Goal: Task Accomplishment & Management: Complete application form

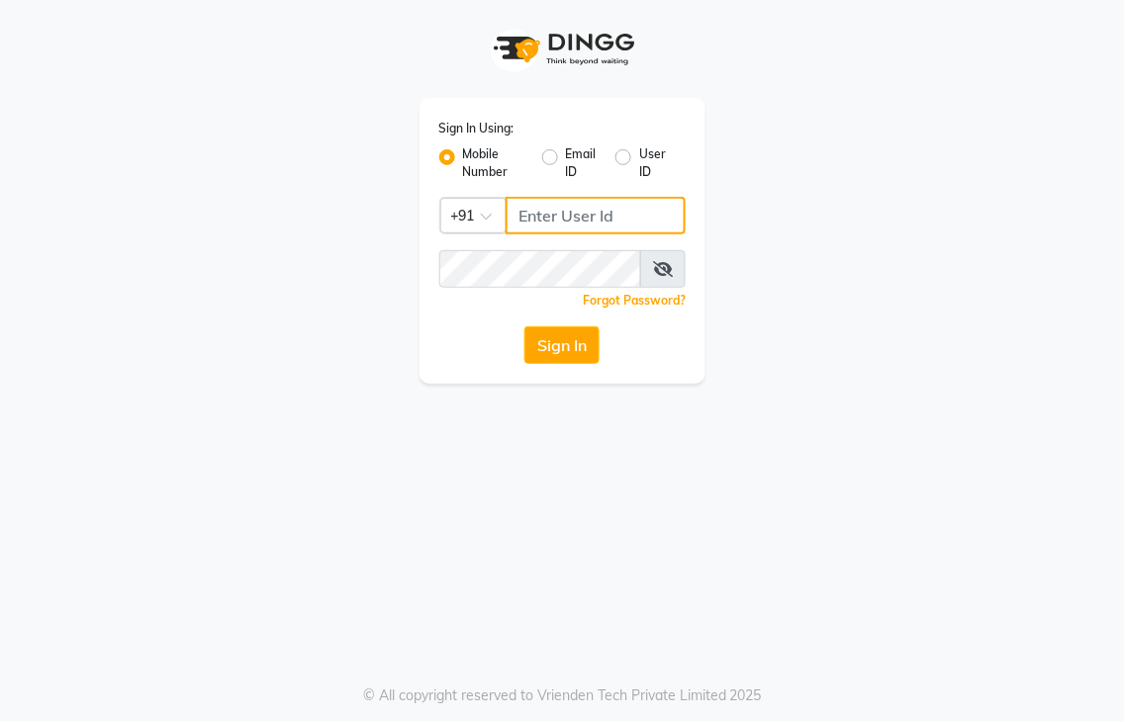
type input "8437883999"
click at [668, 272] on icon at bounding box center [663, 269] width 20 height 16
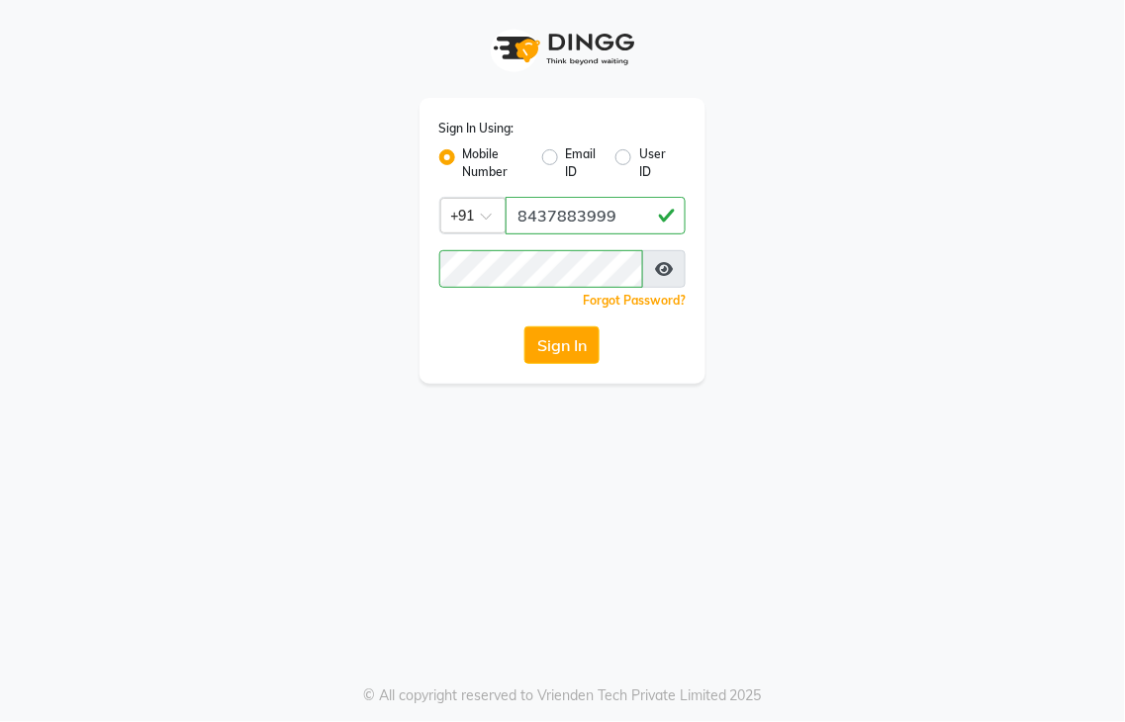
click at [561, 313] on div "Sign In Using: Mobile Number Email ID User ID Country Code × [PHONE_NUMBER] Rem…" at bounding box center [562, 241] width 287 height 286
click at [559, 336] on button "Sign In" at bounding box center [561, 345] width 75 height 38
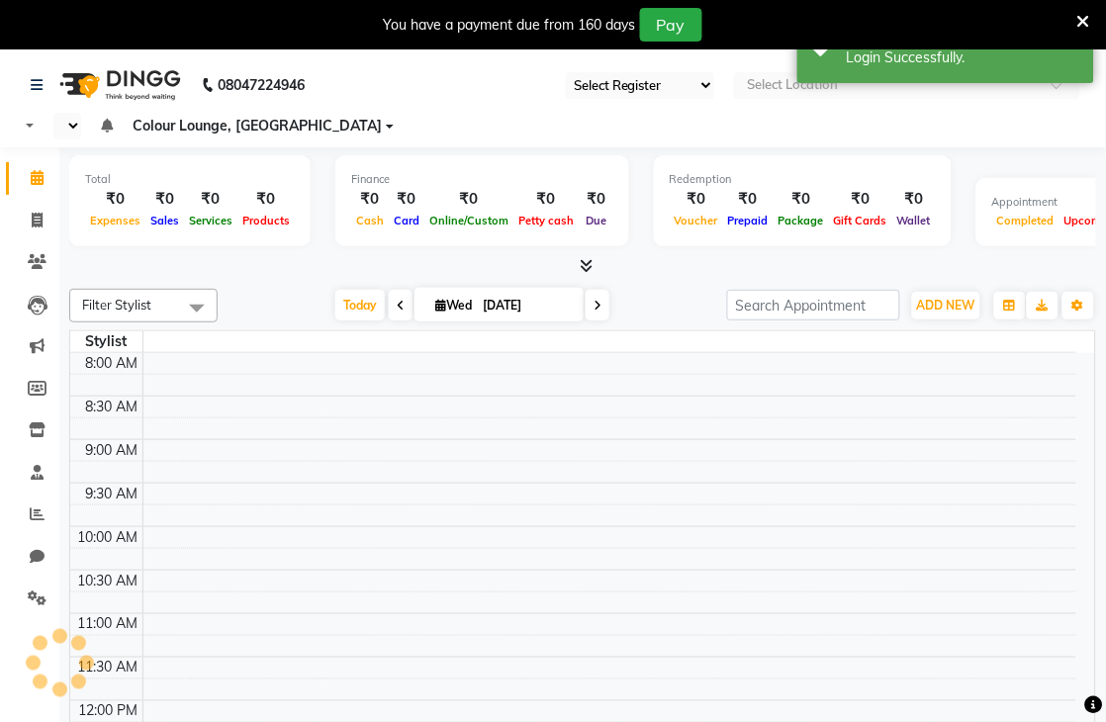
click at [1080, 17] on icon at bounding box center [1083, 22] width 13 height 18
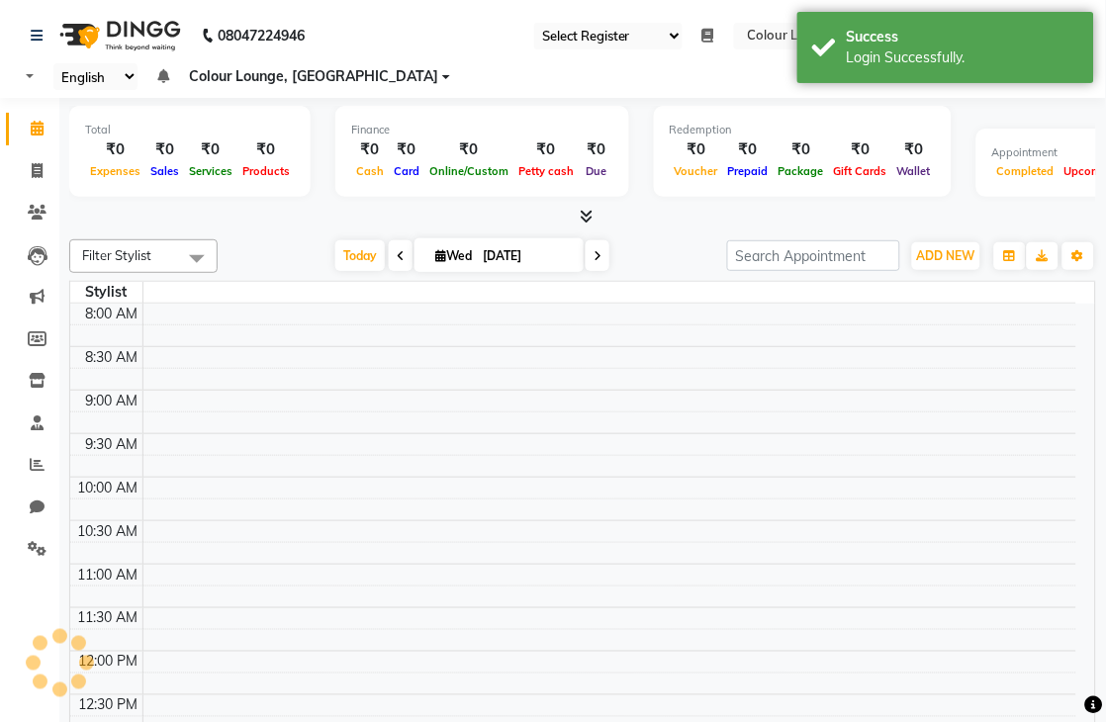
select select "83"
select select "en"
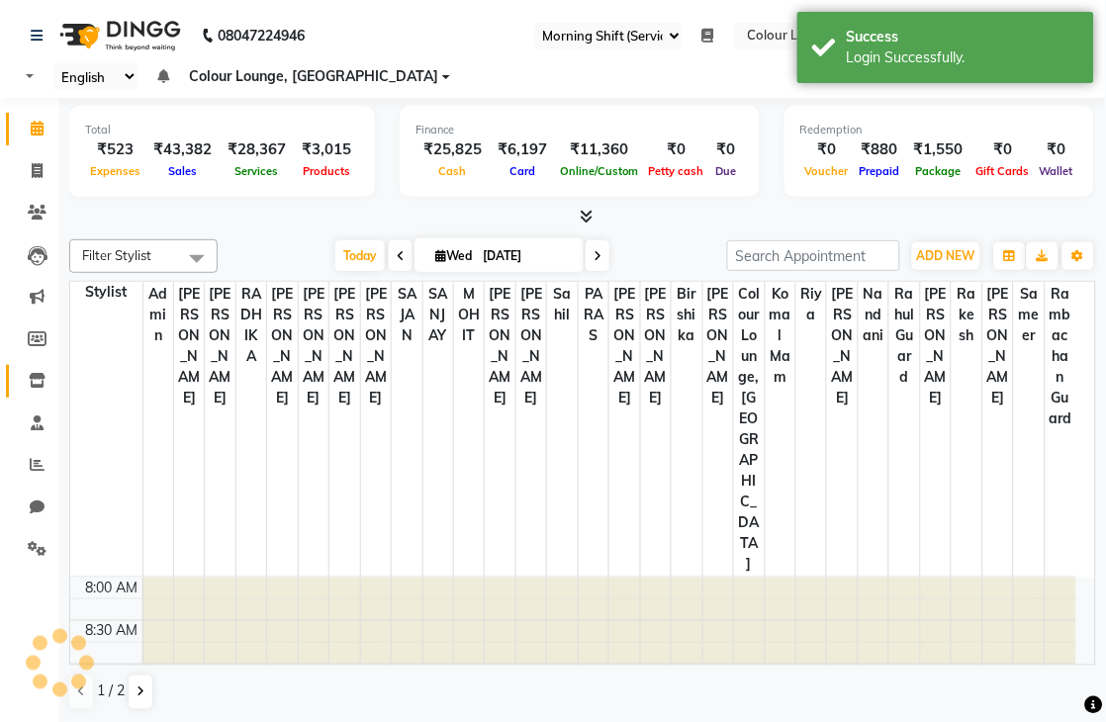
click at [29, 383] on icon at bounding box center [37, 380] width 17 height 15
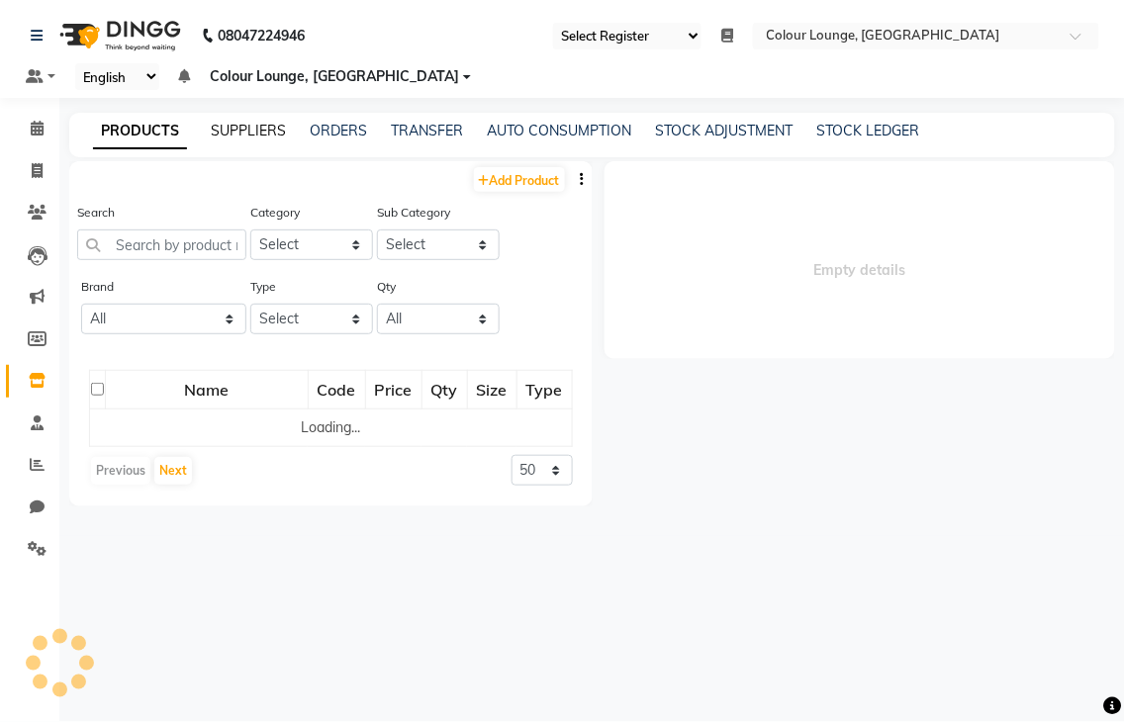
click at [229, 138] on link "SUPPLIERS" at bounding box center [248, 131] width 75 height 18
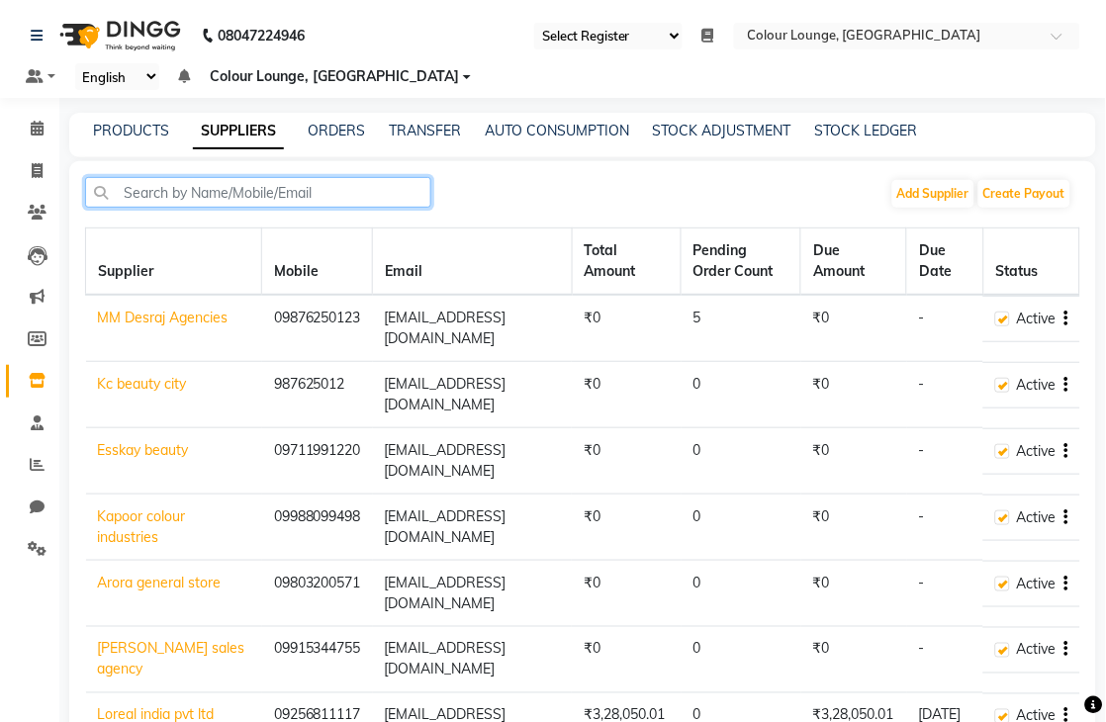
click at [200, 203] on input "text" at bounding box center [258, 192] width 346 height 31
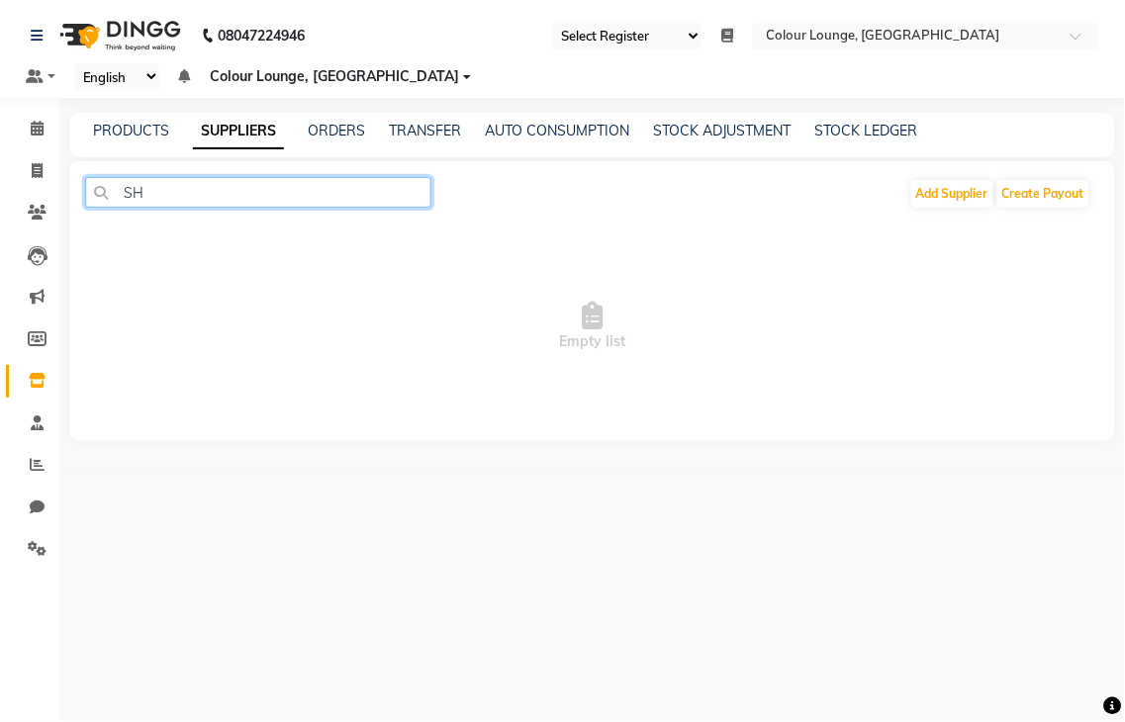
type input "S"
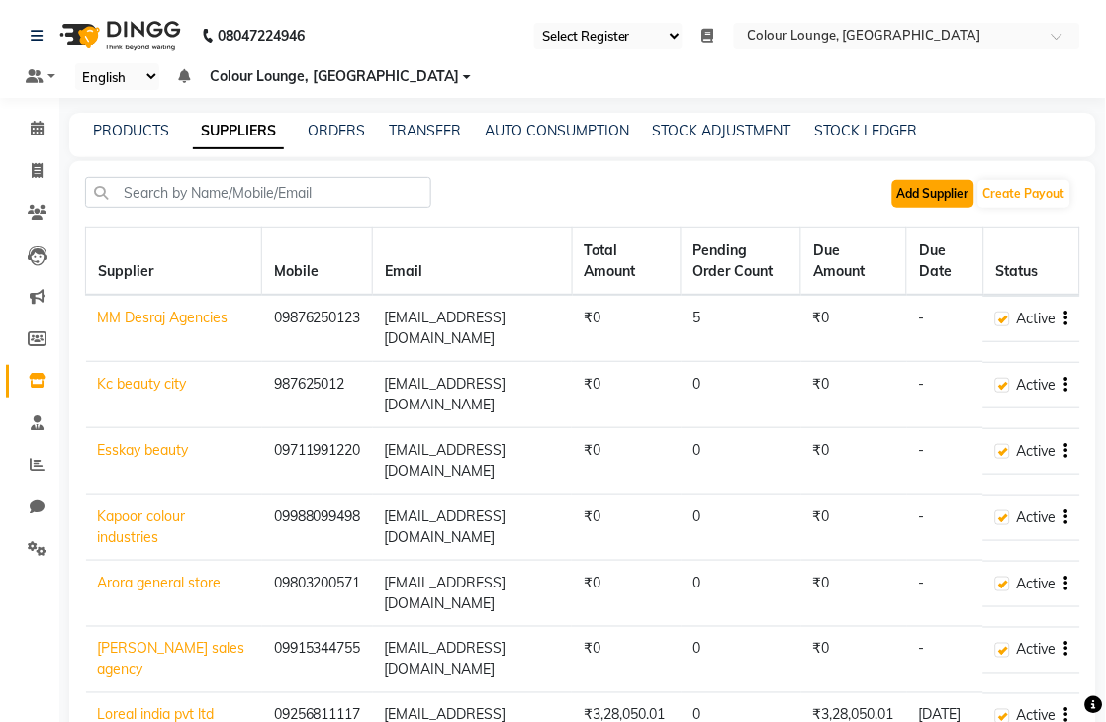
click at [913, 194] on button "Add Supplier" at bounding box center [933, 194] width 82 height 28
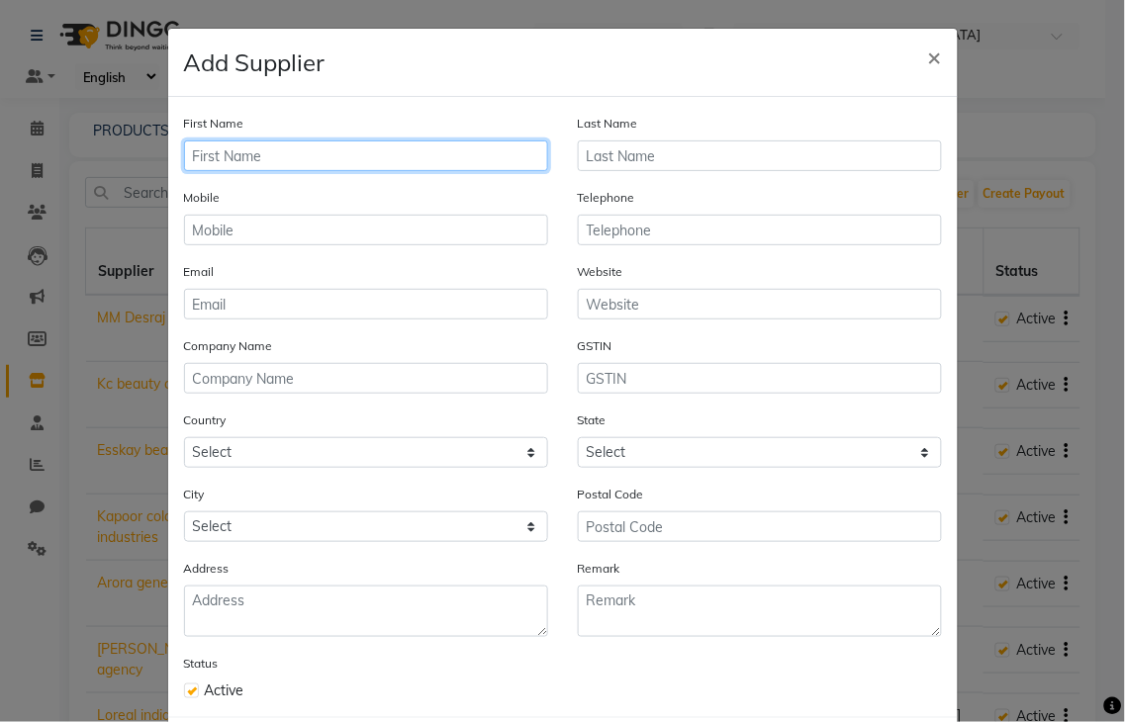
click at [368, 146] on input "text" at bounding box center [366, 155] width 364 height 31
type input "s"
type input "[PERSON_NAME] Enterprises"
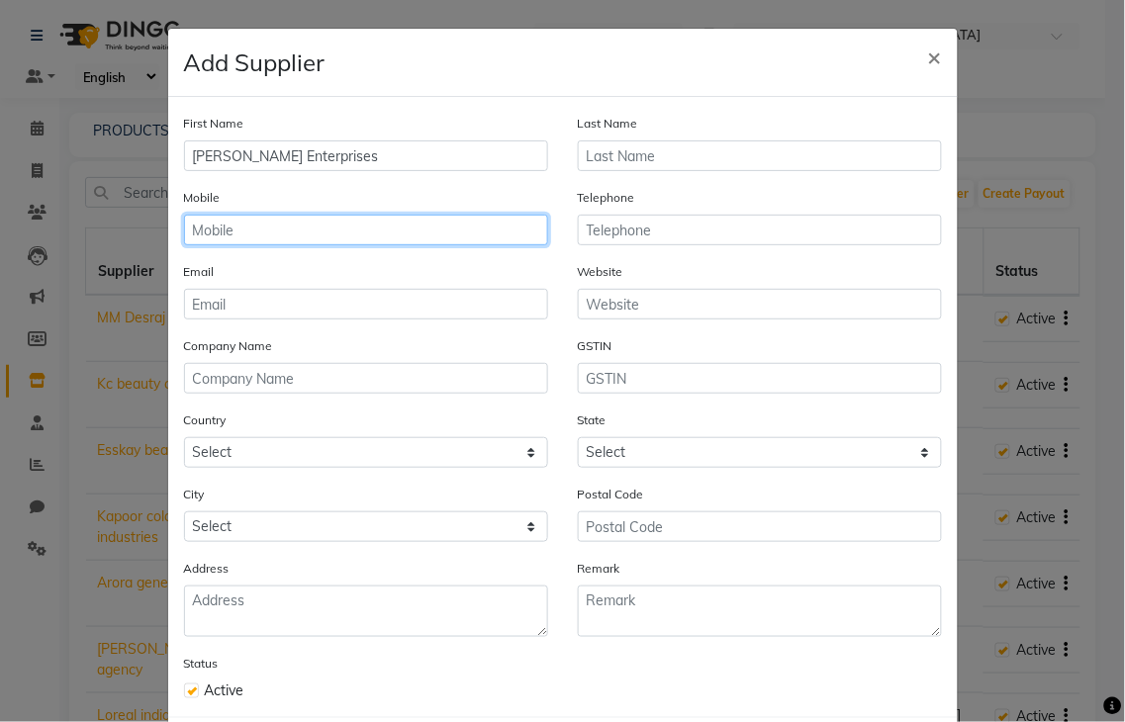
click at [322, 229] on input "text" at bounding box center [366, 230] width 364 height 31
type input "9915817779"
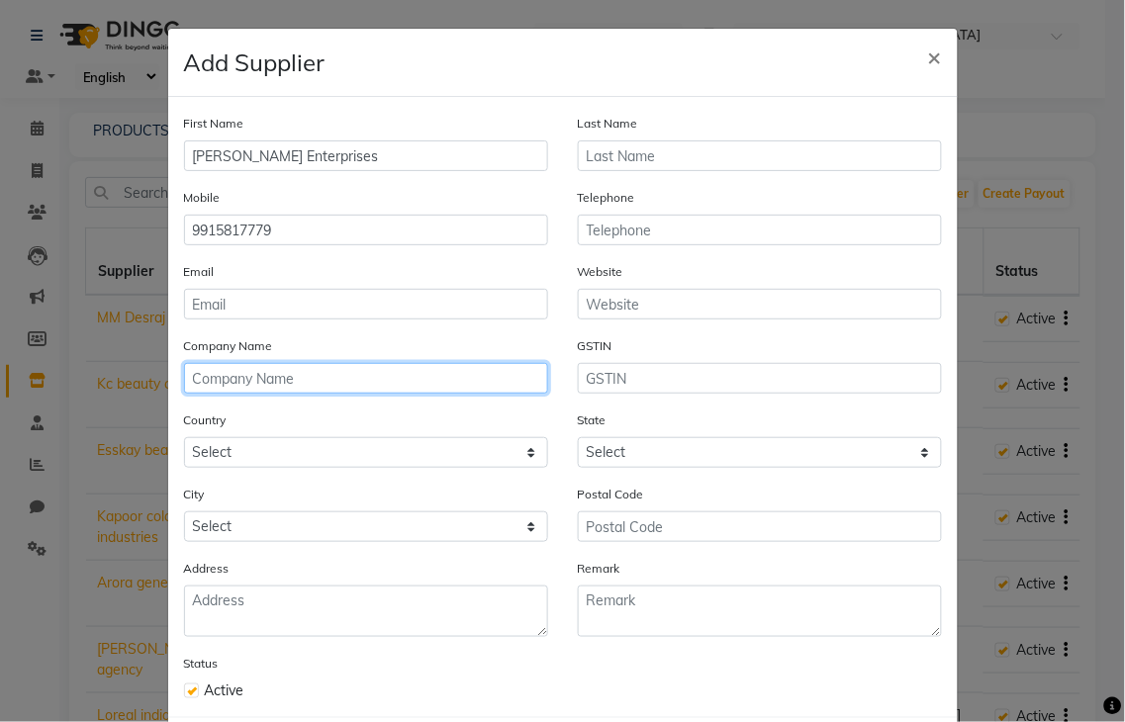
click at [221, 390] on input "text" at bounding box center [366, 378] width 364 height 31
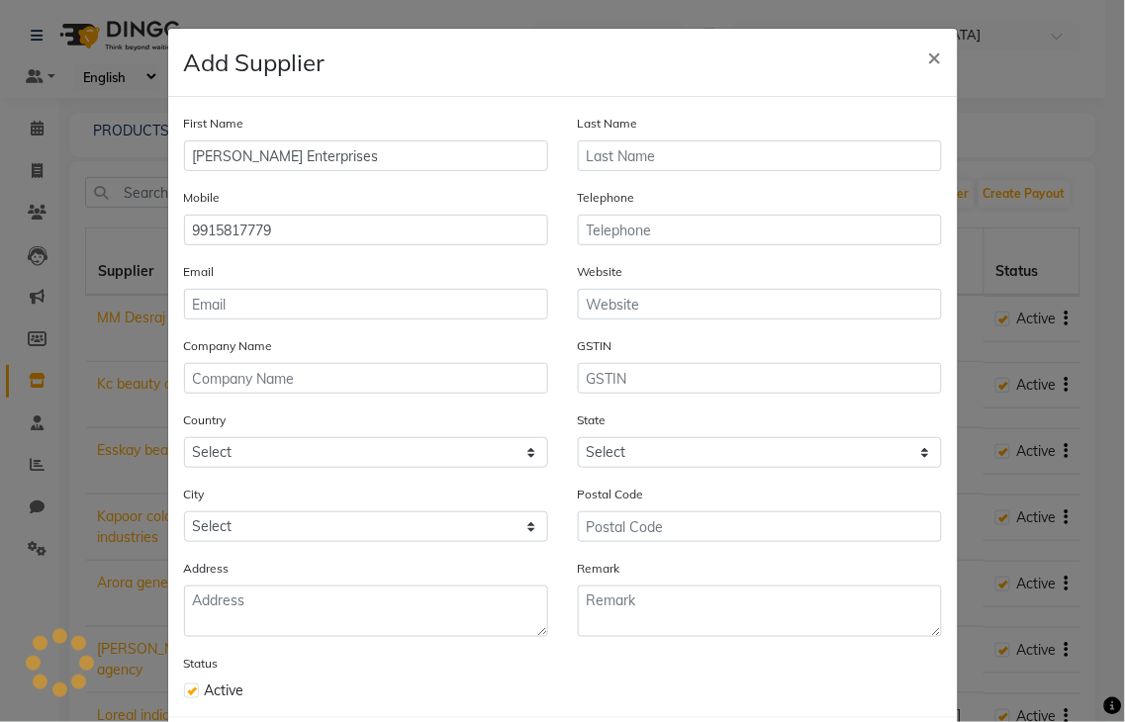
click at [254, 284] on div "Email" at bounding box center [366, 290] width 364 height 58
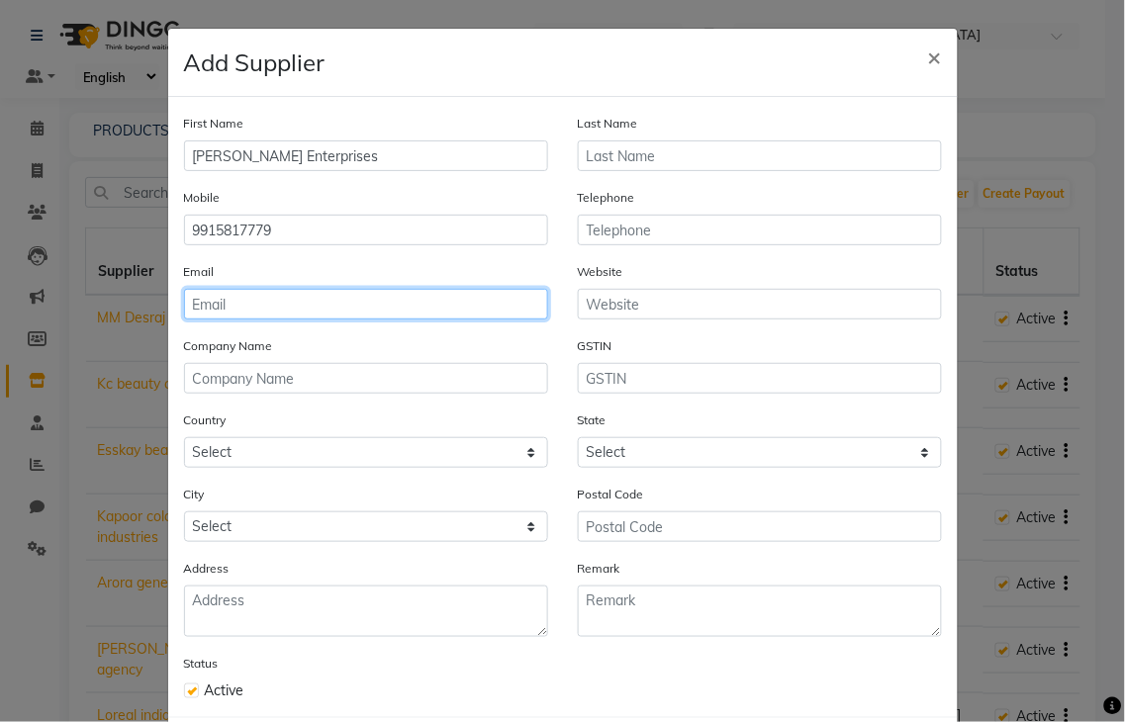
click at [240, 302] on input "email" at bounding box center [366, 304] width 364 height 31
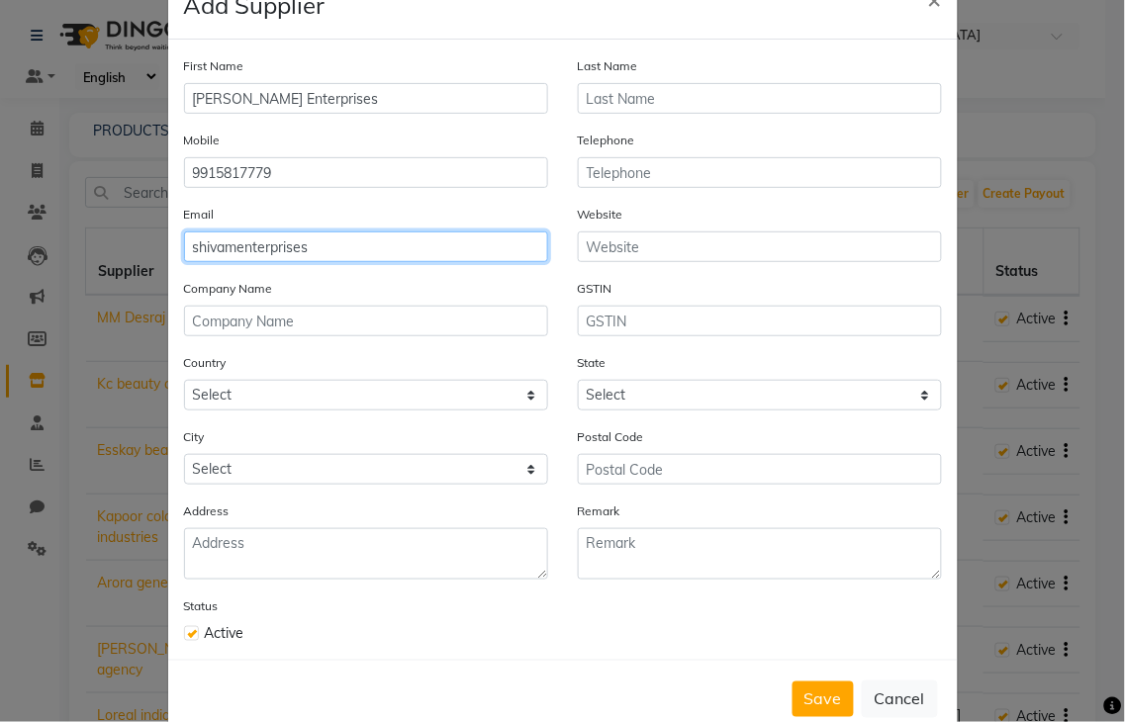
scroll to position [104, 0]
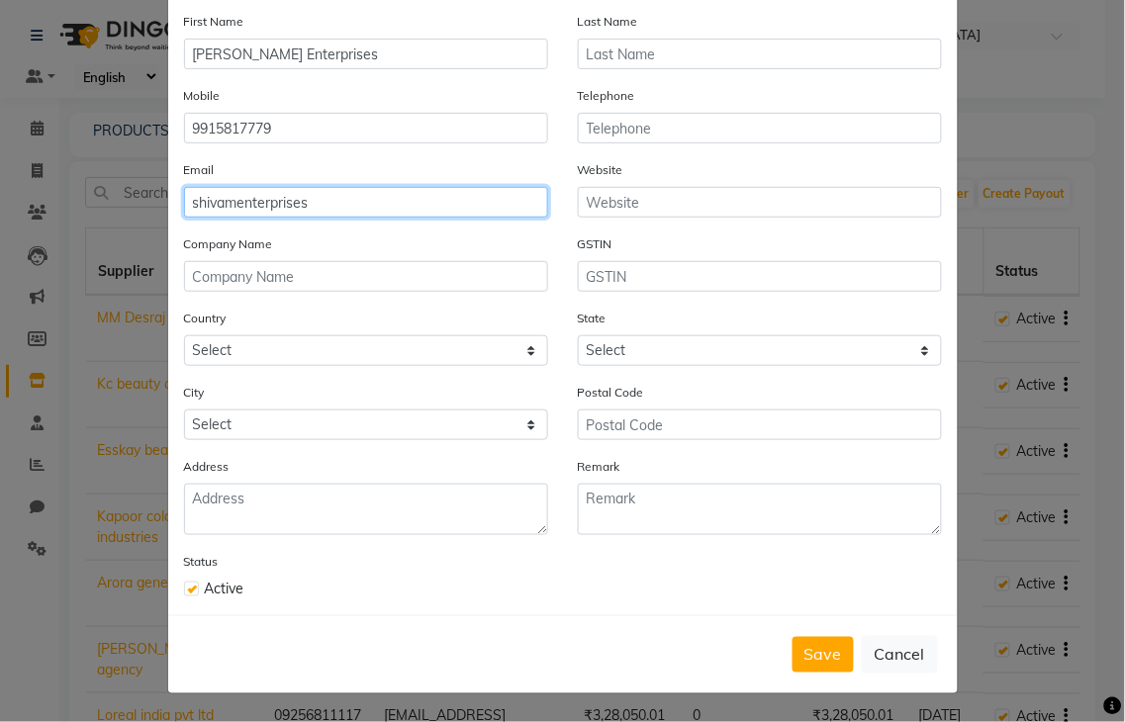
type input "shivamenterprises"
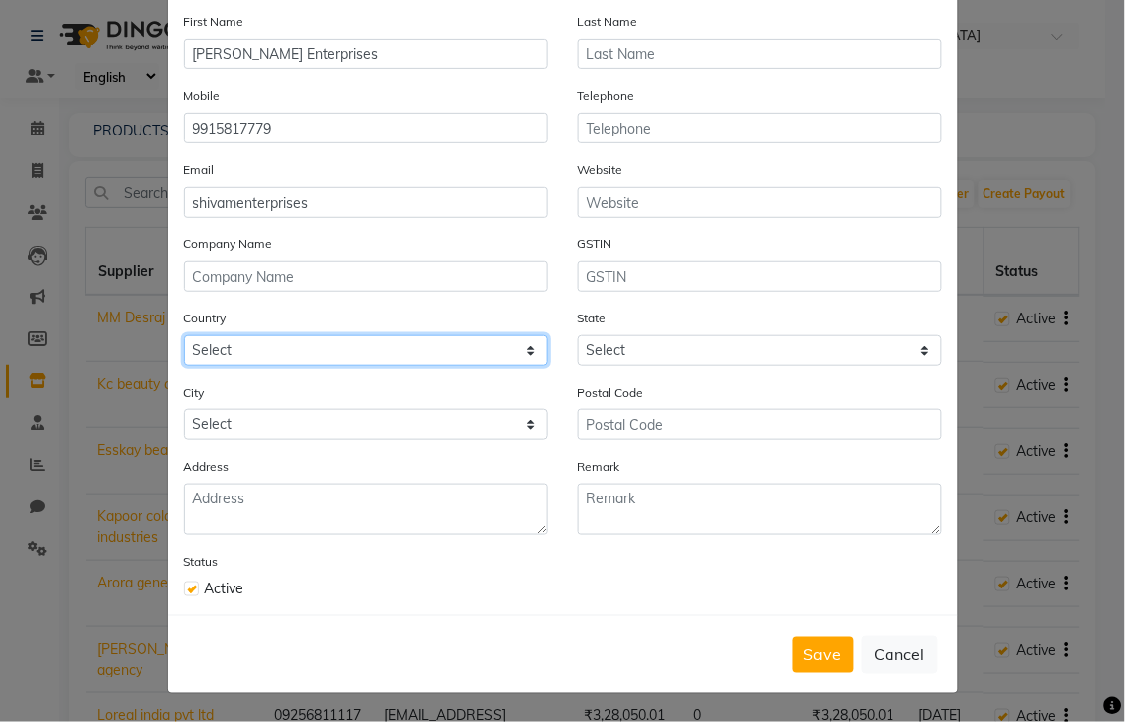
click at [224, 350] on select "Select [GEOGRAPHIC_DATA] [GEOGRAPHIC_DATA] [GEOGRAPHIC_DATA] [US_STATE] [GEOGRA…" at bounding box center [366, 350] width 364 height 31
select select "1"
click at [184, 335] on select "Select [GEOGRAPHIC_DATA] [GEOGRAPHIC_DATA] [GEOGRAPHIC_DATA] [US_STATE] [GEOGRA…" at bounding box center [366, 350] width 364 height 31
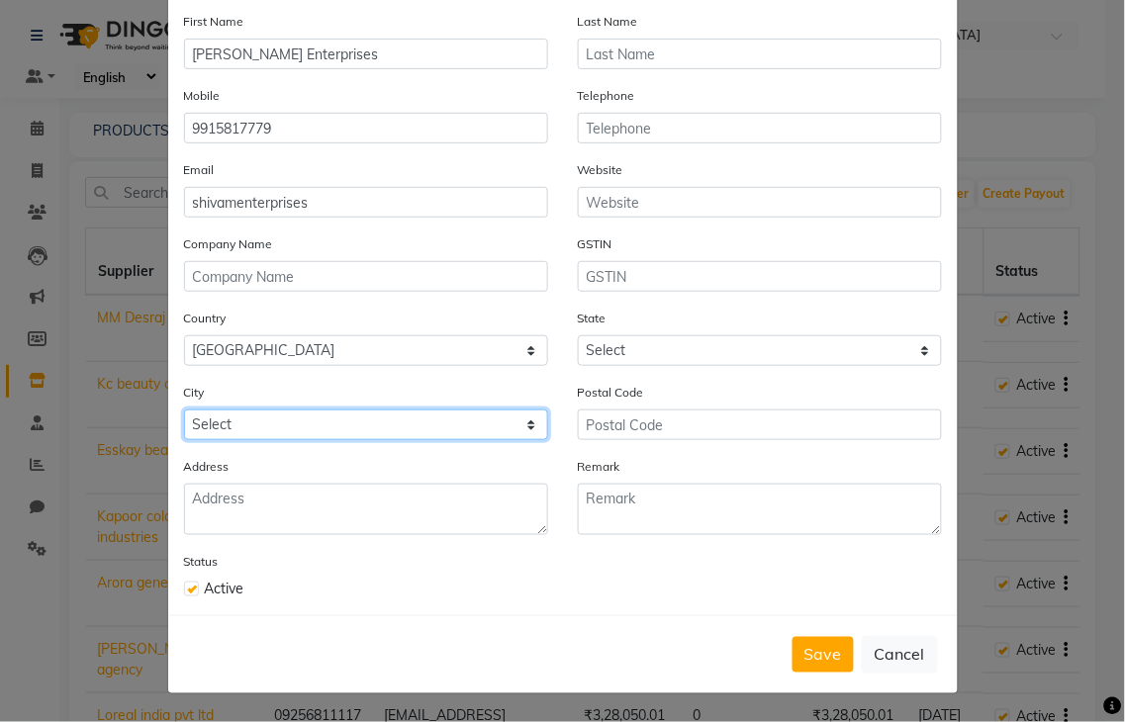
click at [218, 426] on select "Select" at bounding box center [366, 424] width 364 height 31
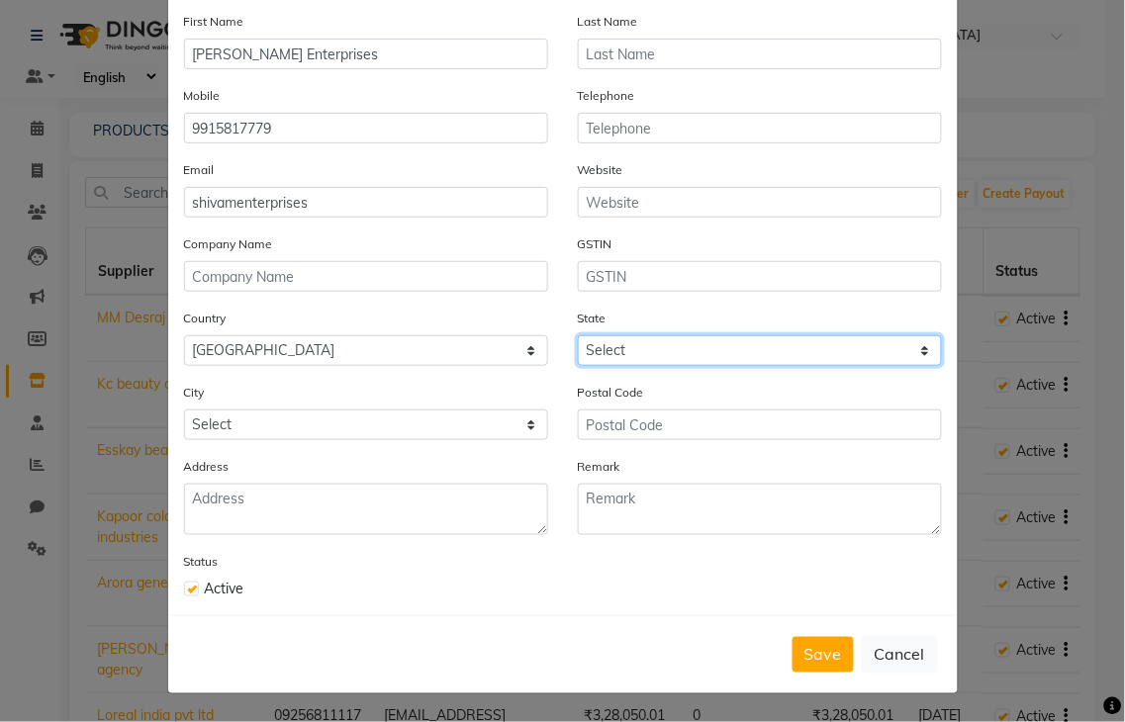
click at [853, 354] on select "Select [GEOGRAPHIC_DATA] [GEOGRAPHIC_DATA] [GEOGRAPHIC_DATA] [GEOGRAPHIC_DATA] …" at bounding box center [760, 350] width 364 height 31
select select "32"
click at [578, 335] on select "Select [GEOGRAPHIC_DATA] [GEOGRAPHIC_DATA] [GEOGRAPHIC_DATA] [GEOGRAPHIC_DATA] …" at bounding box center [760, 350] width 364 height 31
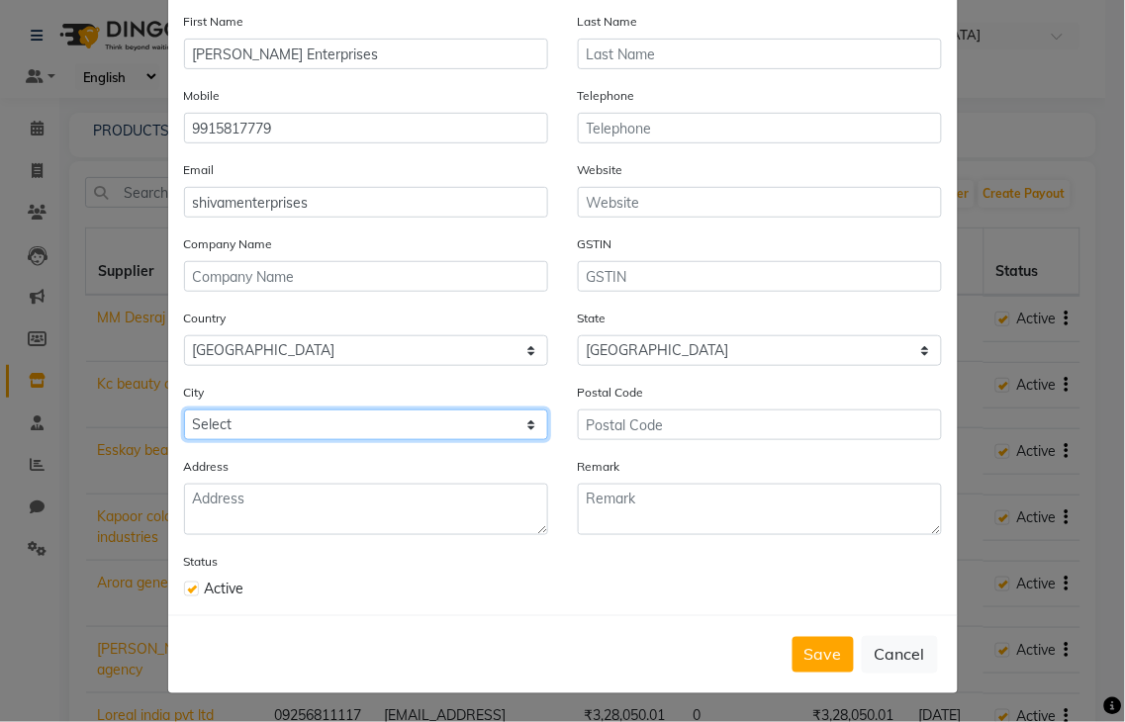
click at [314, 436] on select "Select Abohar [GEOGRAPHIC_DATA] [GEOGRAPHIC_DATA] [GEOGRAPHIC_DATA] [GEOGRAPHIC…" at bounding box center [366, 424] width 364 height 31
select select "3134"
click at [184, 409] on select "Select Abohar [GEOGRAPHIC_DATA] [GEOGRAPHIC_DATA] [GEOGRAPHIC_DATA] [GEOGRAPHIC…" at bounding box center [366, 424] width 364 height 31
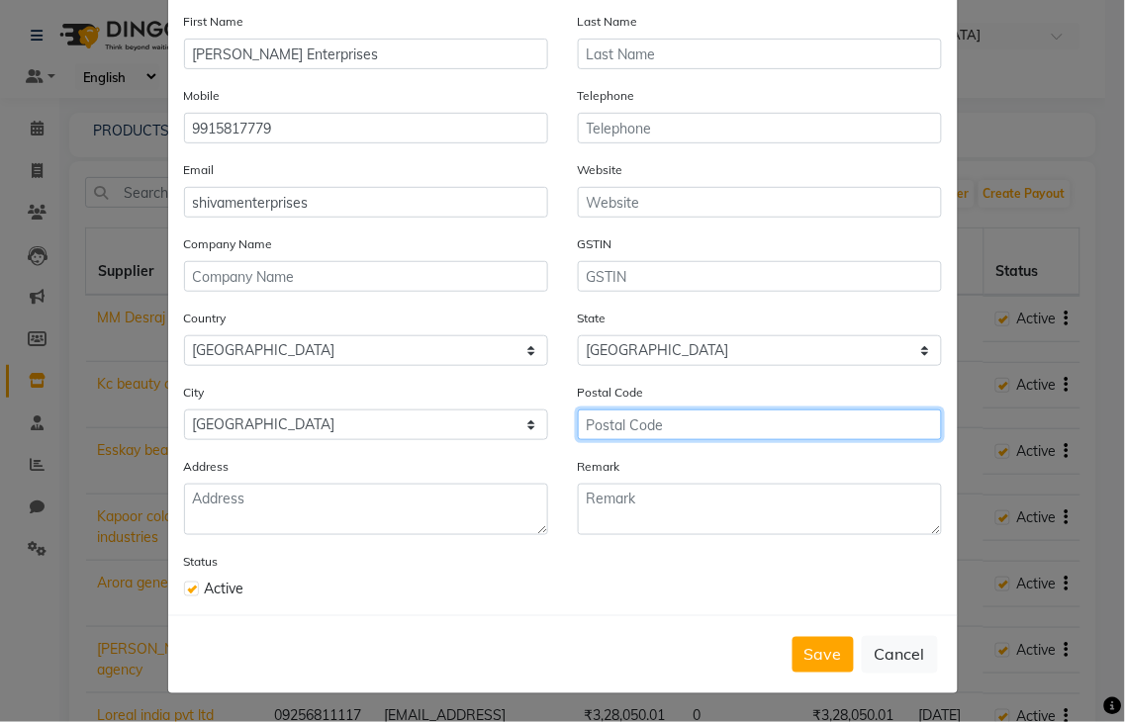
click at [657, 429] on input "text" at bounding box center [760, 424] width 364 height 31
type input "143001"
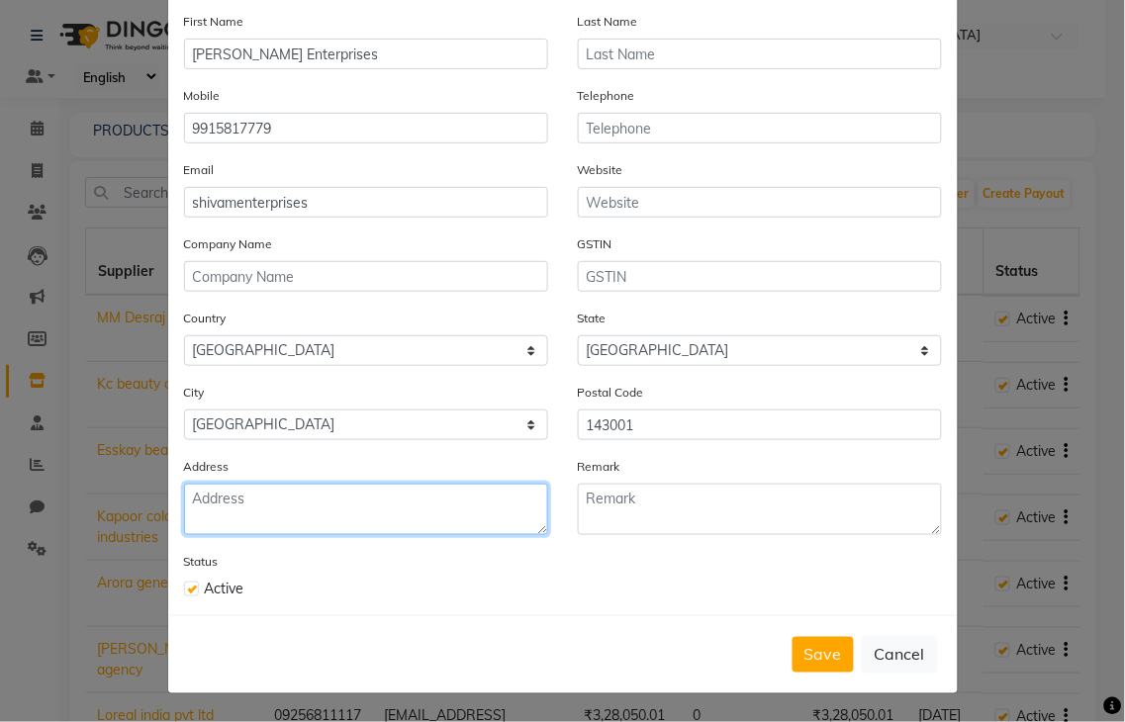
click at [232, 496] on textarea at bounding box center [366, 509] width 364 height 51
type textarea "pink plaza"
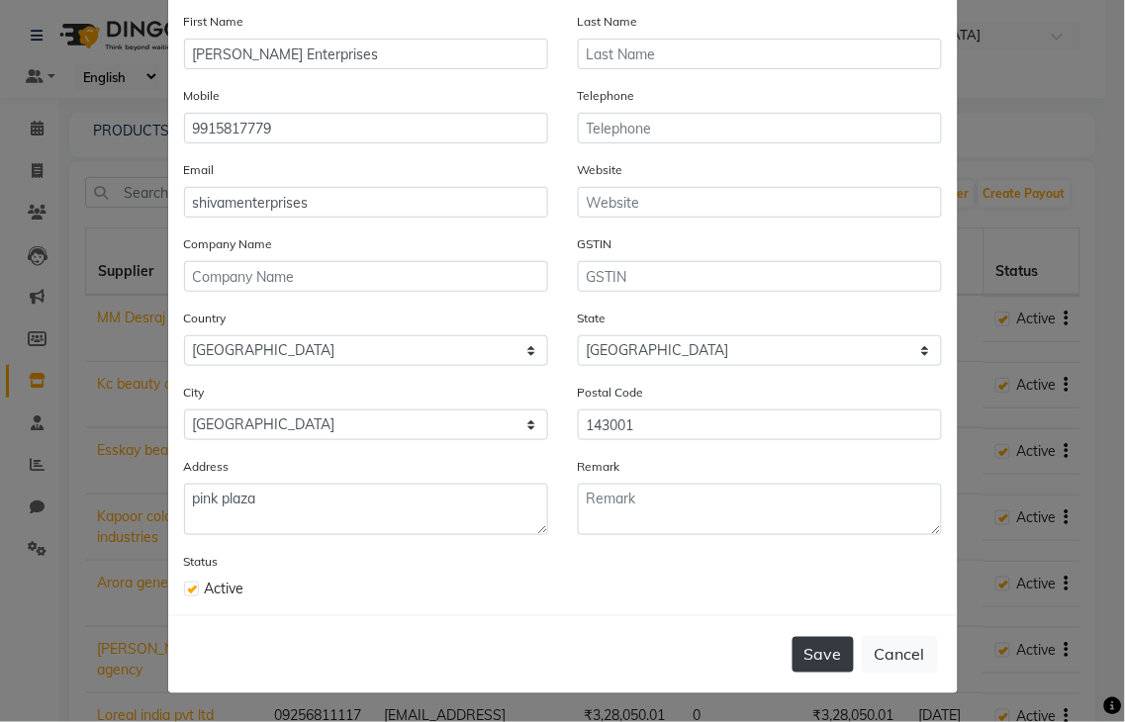
click at [826, 640] on button "Save" at bounding box center [822, 655] width 61 height 36
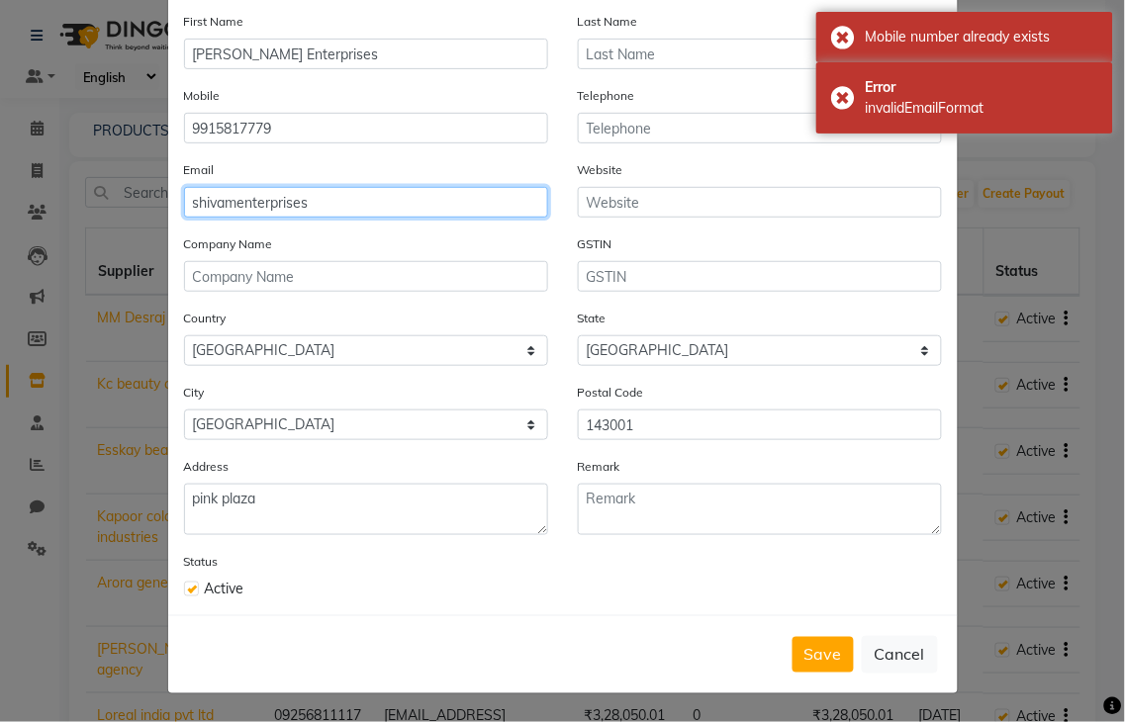
click at [350, 191] on input "shivamenterprises" at bounding box center [366, 202] width 364 height 31
drag, startPoint x: 347, startPoint y: 192, endPoint x: 90, endPoint y: 182, distance: 257.3
click at [90, 182] on ngb-modal-window "Add Supplier × First Name [PERSON_NAME] Enterprises Last Name Mobile [PHONE_NUM…" at bounding box center [562, 361] width 1125 height 722
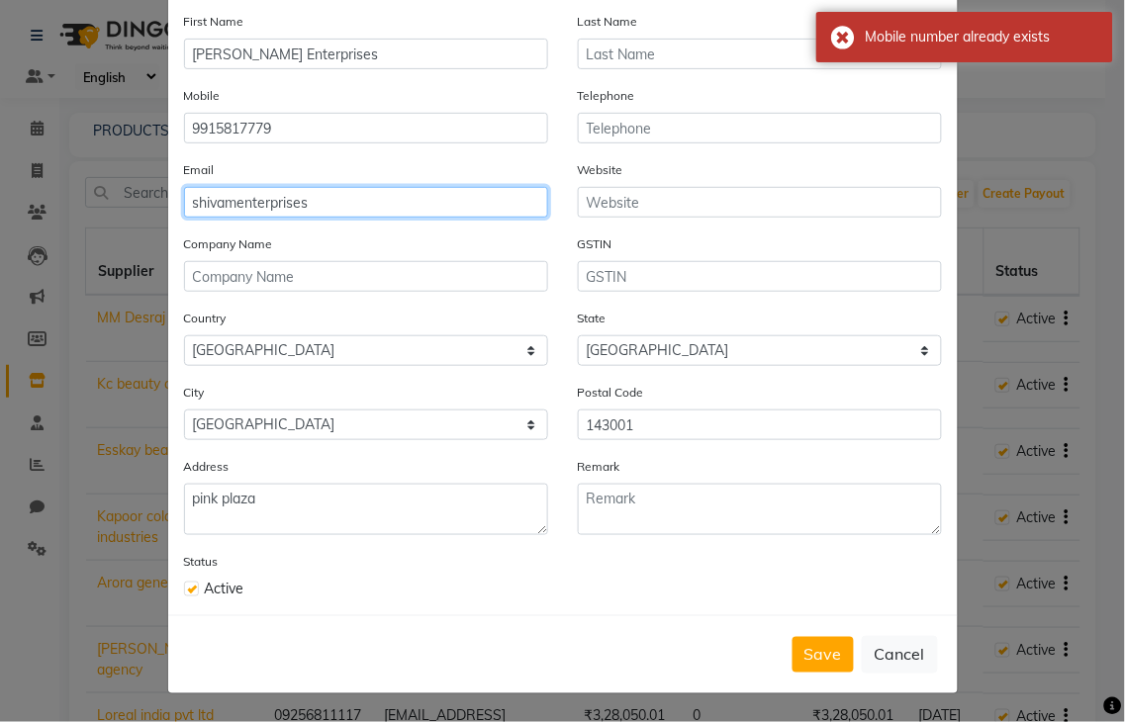
click at [409, 196] on input "shivamenterprises" at bounding box center [366, 202] width 364 height 31
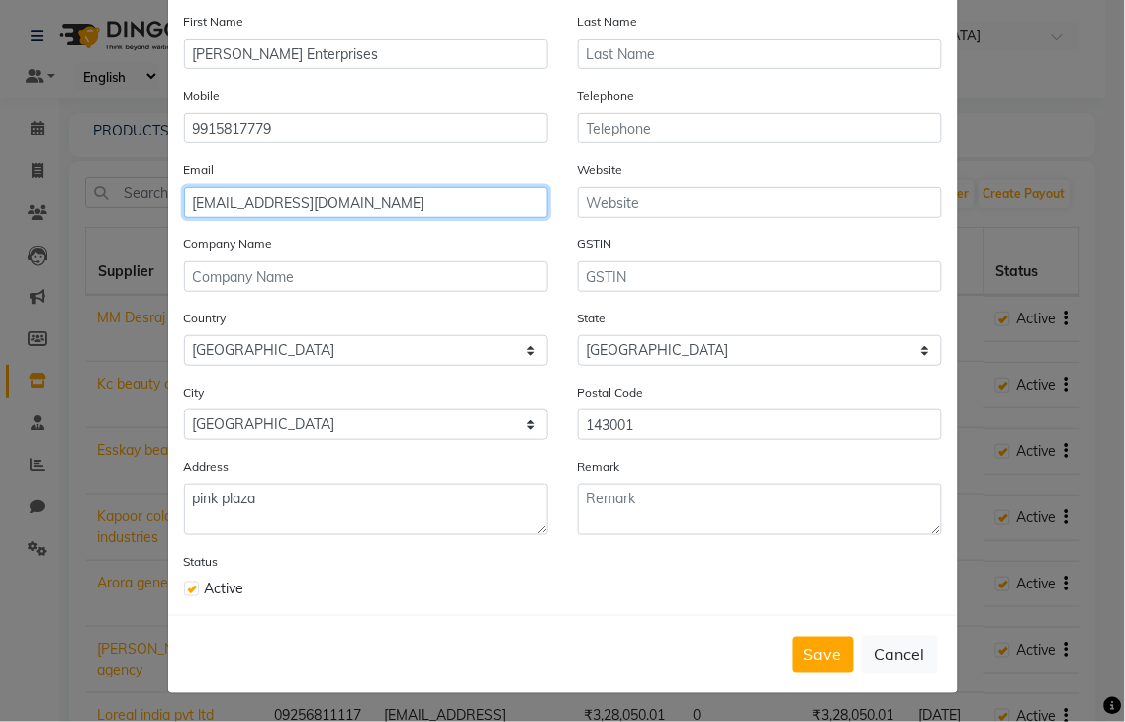
type input "[EMAIL_ADDRESS][DOMAIN_NAME]"
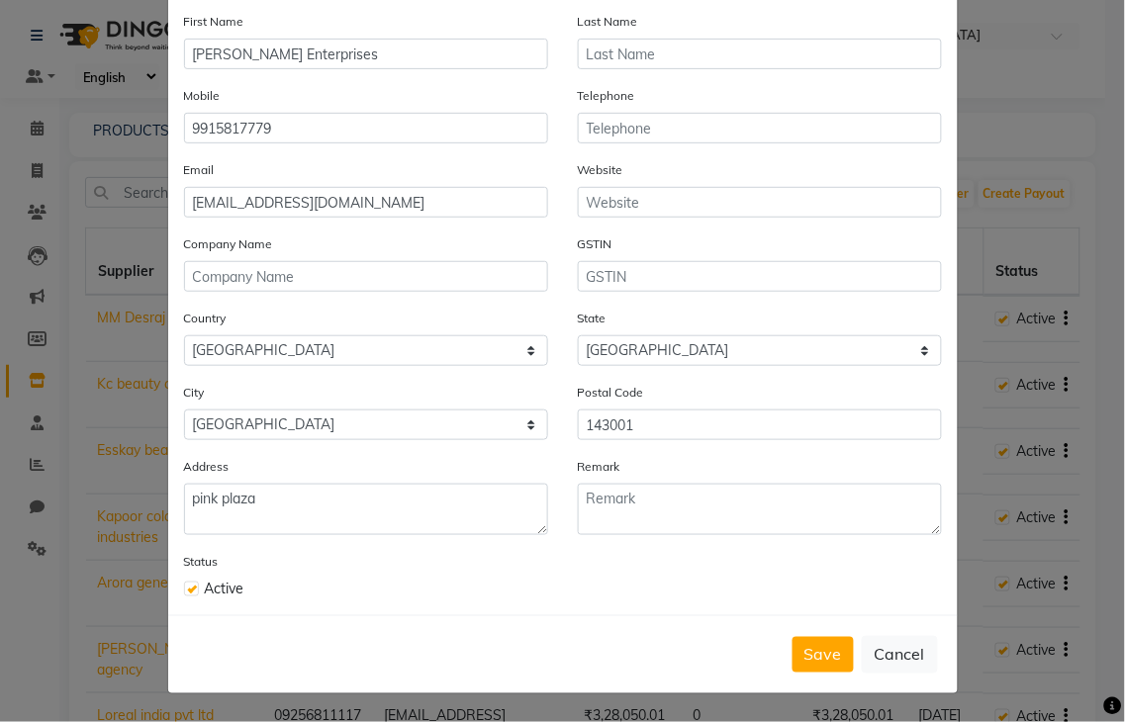
click at [811, 629] on div "Save Cancel" at bounding box center [562, 654] width 789 height 78
click at [811, 649] on button "Save" at bounding box center [822, 655] width 61 height 36
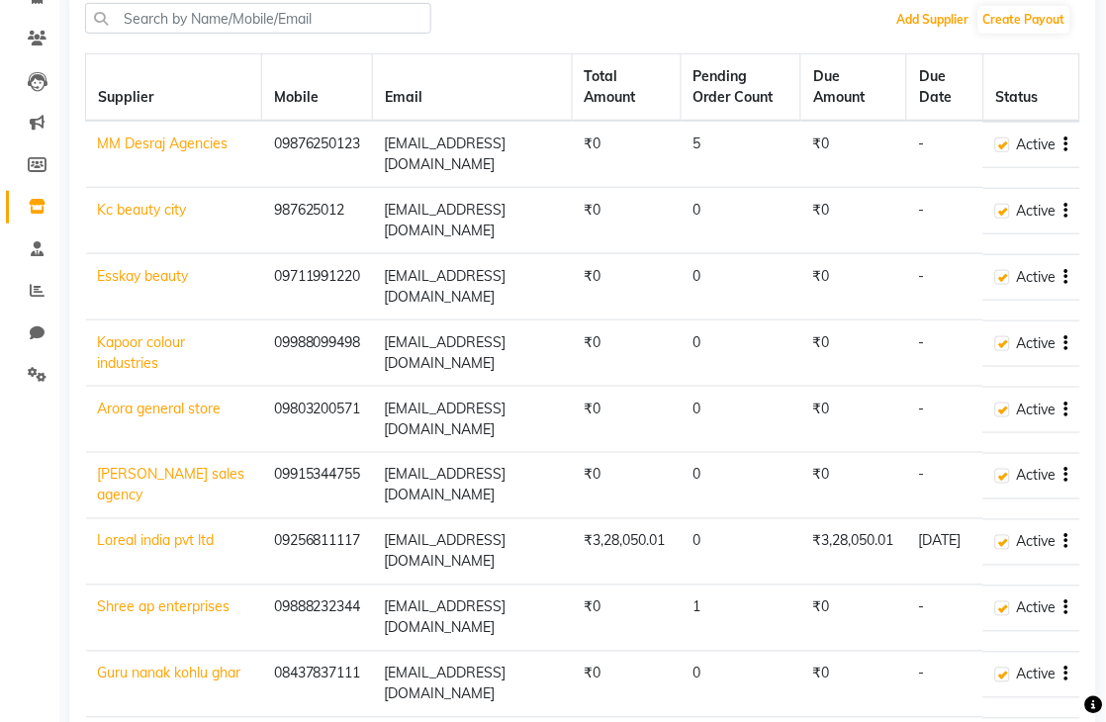
scroll to position [0, 0]
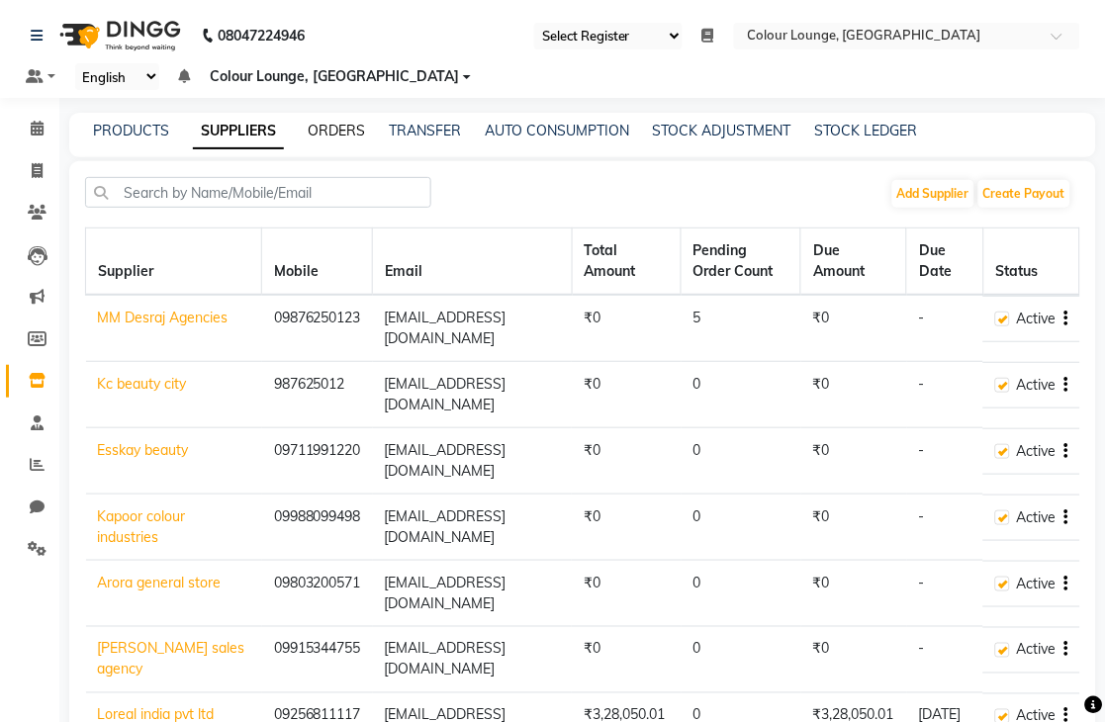
click at [328, 130] on link "ORDERS" at bounding box center [336, 131] width 57 height 18
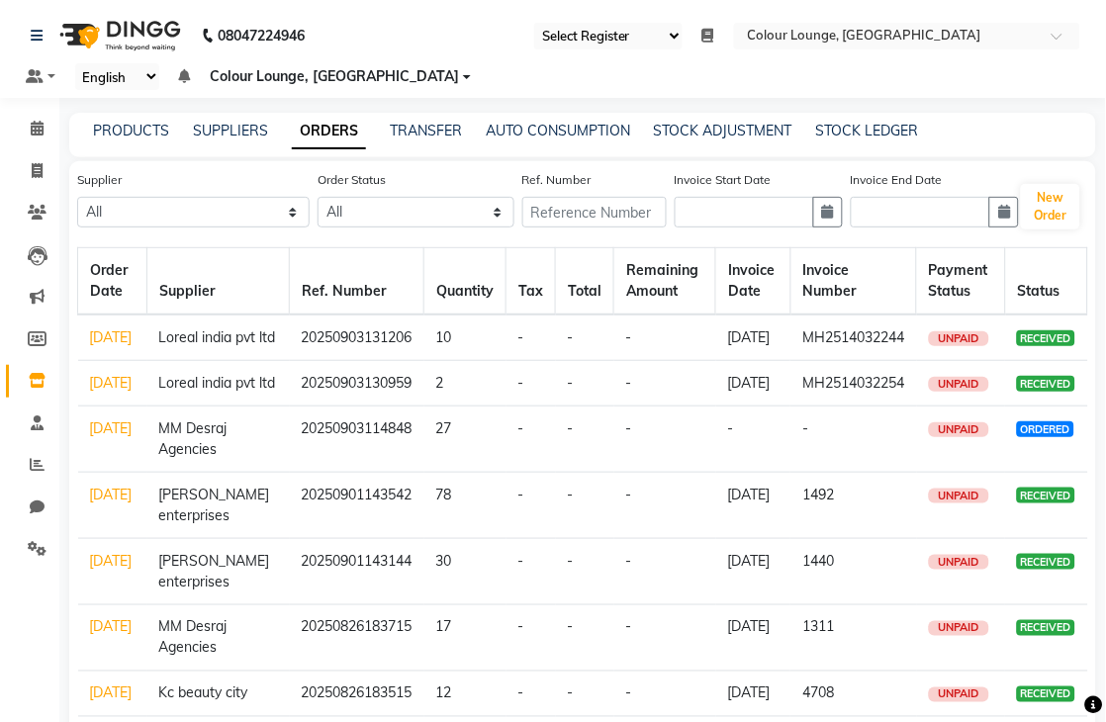
click at [94, 392] on link "[DATE]" at bounding box center [111, 383] width 43 height 18
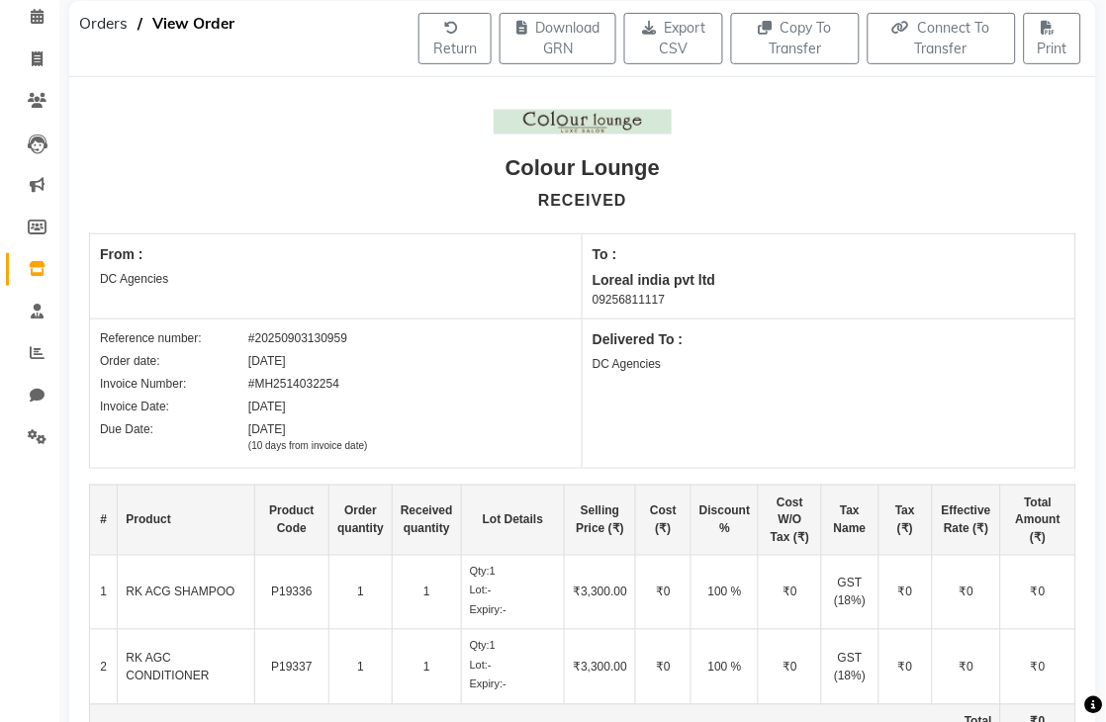
scroll to position [64, 0]
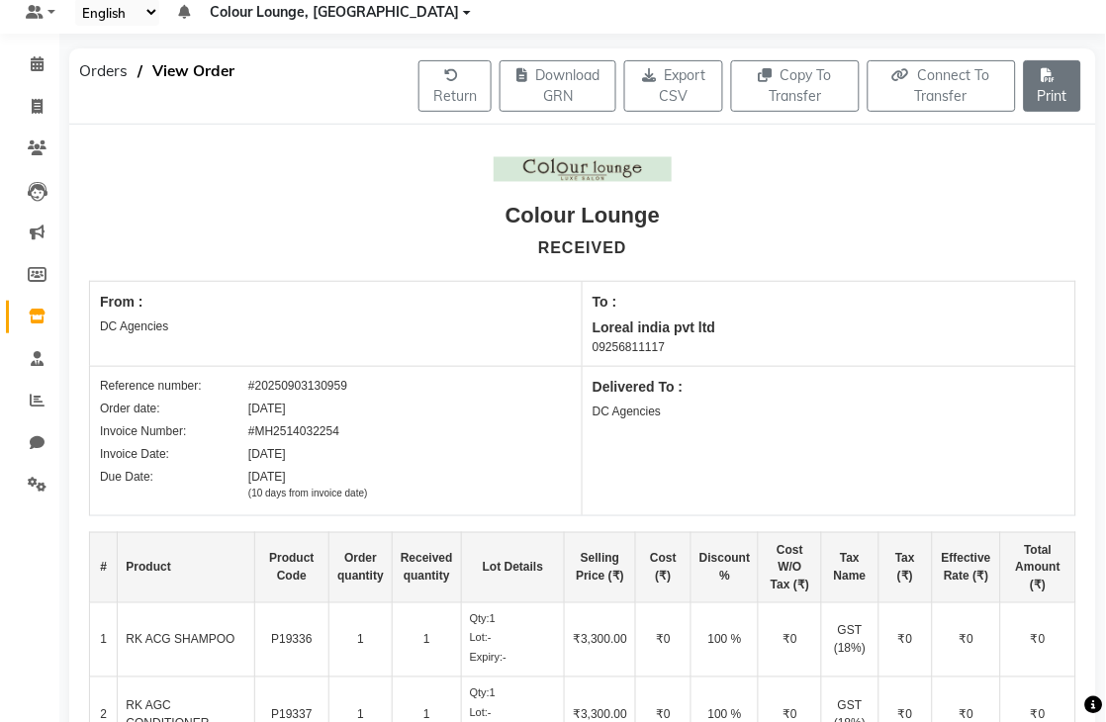
click at [1036, 83] on button "Print" at bounding box center [1052, 85] width 57 height 51
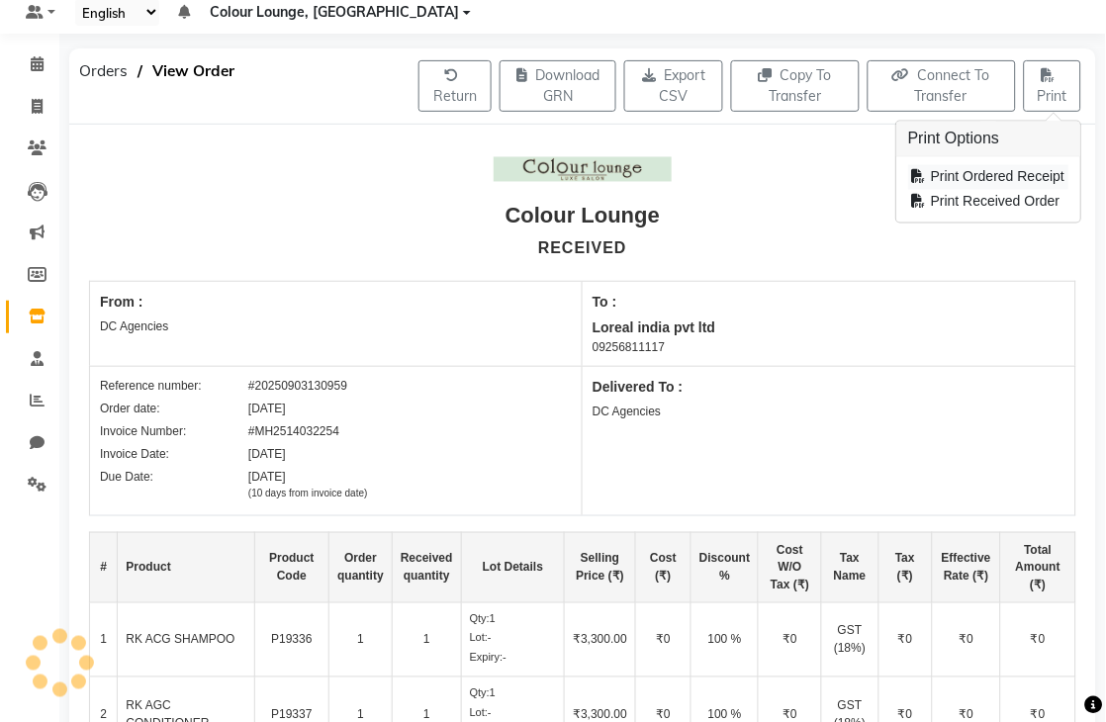
click at [1009, 178] on div "Print Ordered Receipt" at bounding box center [988, 177] width 160 height 25
click at [112, 75] on span "Orders" at bounding box center [103, 71] width 68 height 36
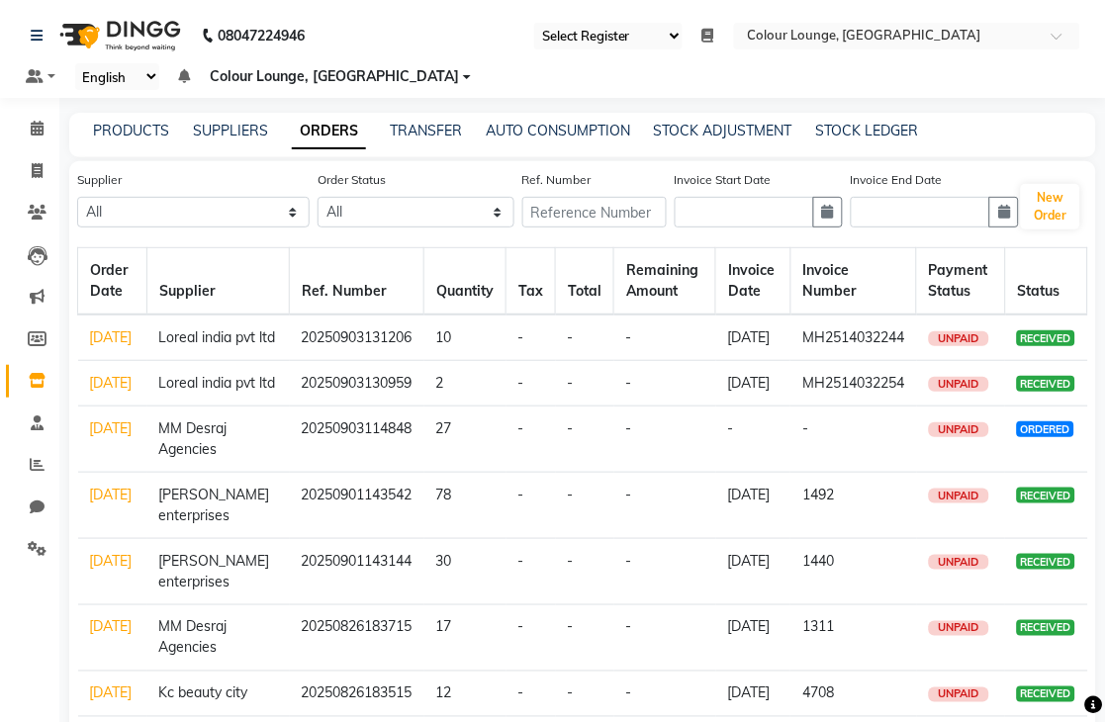
click at [109, 330] on link "[DATE]" at bounding box center [111, 337] width 43 height 18
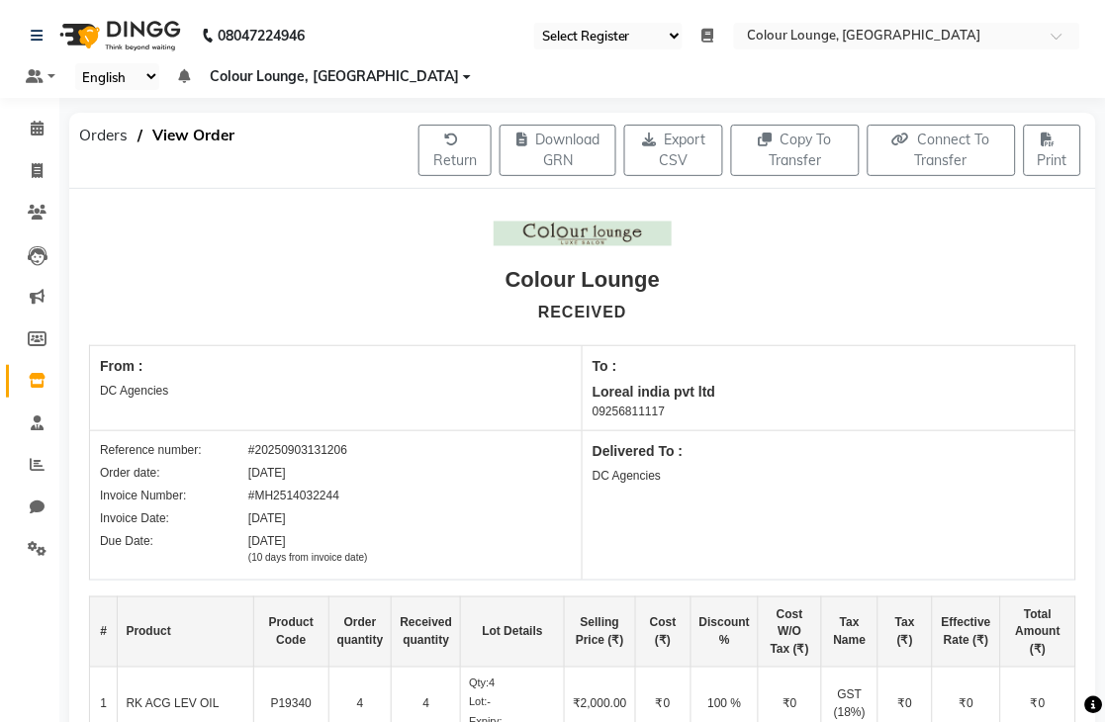
click at [1060, 162] on button "Print" at bounding box center [1052, 150] width 57 height 51
click at [979, 240] on div "Print Ordered Receipt" at bounding box center [988, 241] width 160 height 25
click at [96, 153] on div "Orders View Order" at bounding box center [230, 150] width 352 height 75
click at [102, 113] on div "Orders View Order" at bounding box center [230, 150] width 352 height 75
click at [102, 129] on span "Orders" at bounding box center [103, 136] width 68 height 36
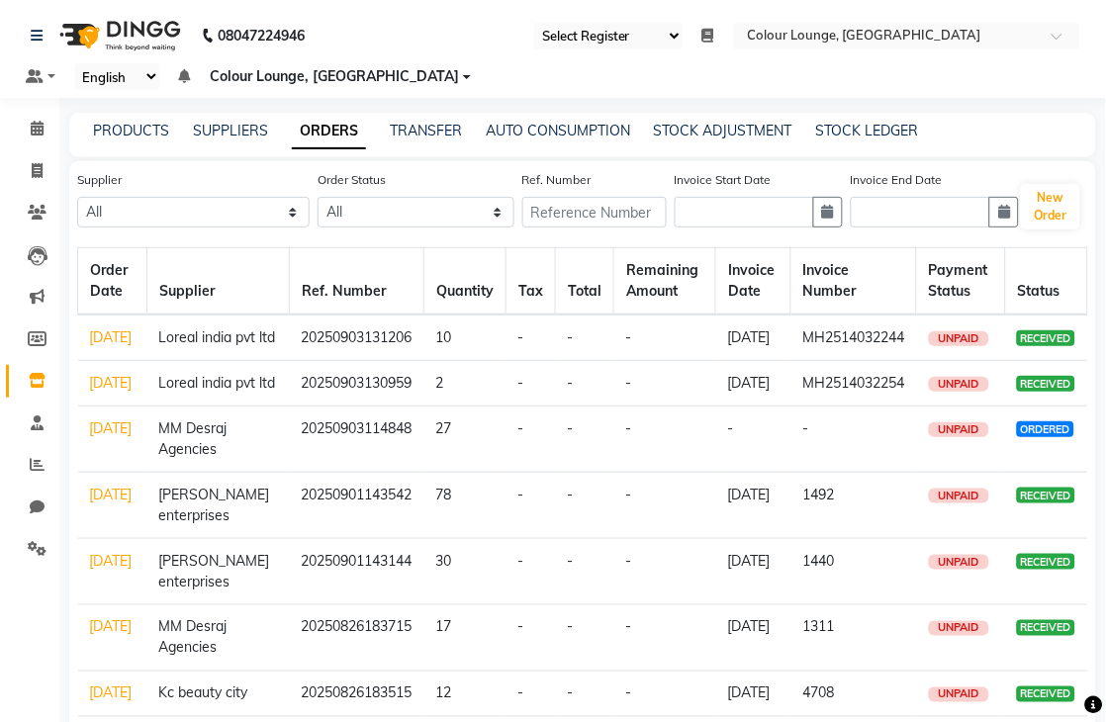
click at [322, 73] on span "Colour Lounge, [GEOGRAPHIC_DATA]" at bounding box center [335, 76] width 249 height 21
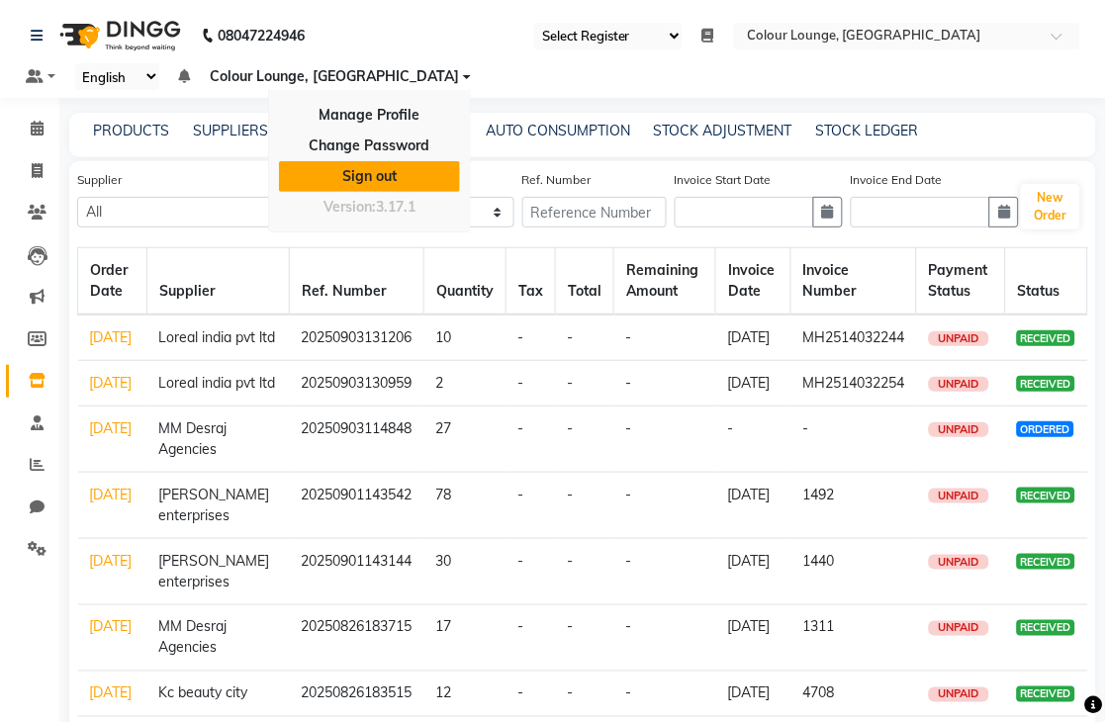
click at [321, 171] on link "Sign out" at bounding box center [369, 176] width 181 height 31
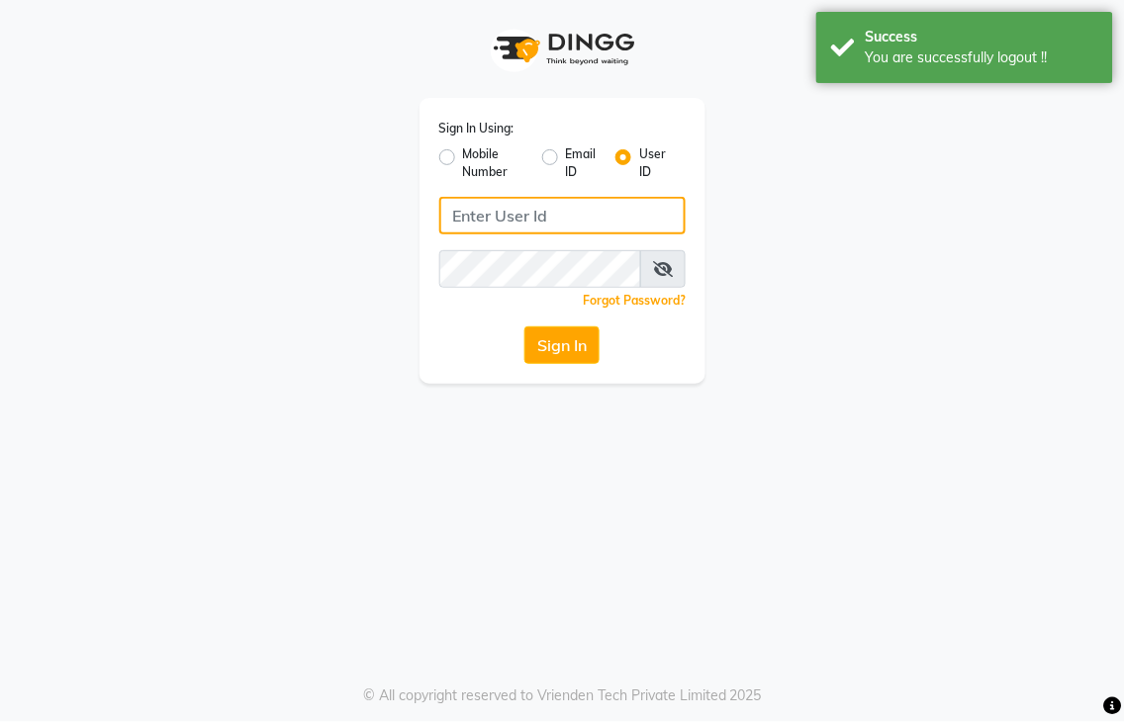
type input "8437883999"
